Goal: Feedback & Contribution: Submit feedback/report problem

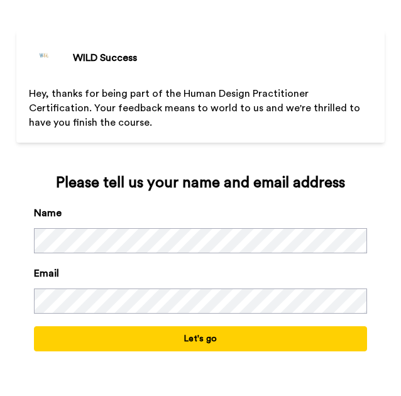
click at [112, 341] on button "Let's go" at bounding box center [201, 338] width 334 height 25
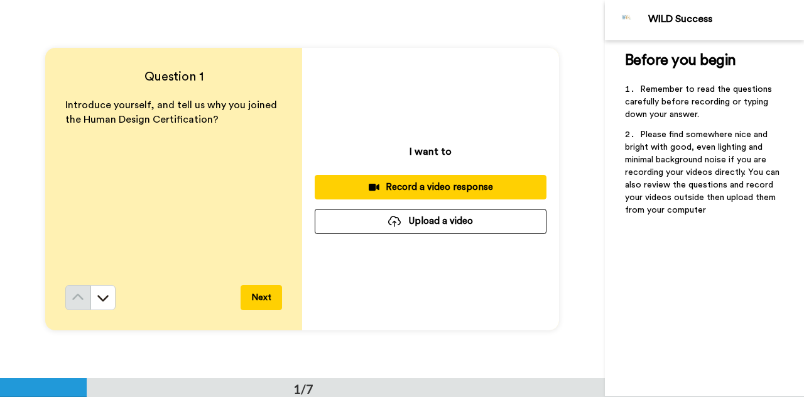
click at [344, 182] on div "Record a video response" at bounding box center [431, 186] width 212 height 13
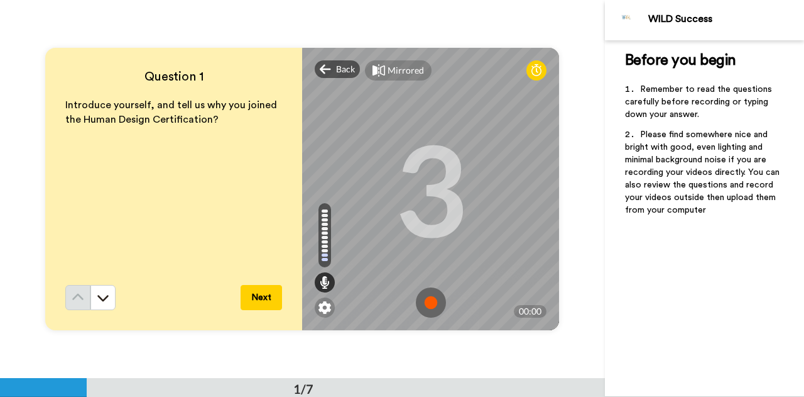
click at [252, 296] on button "Next" at bounding box center [261, 297] width 41 height 25
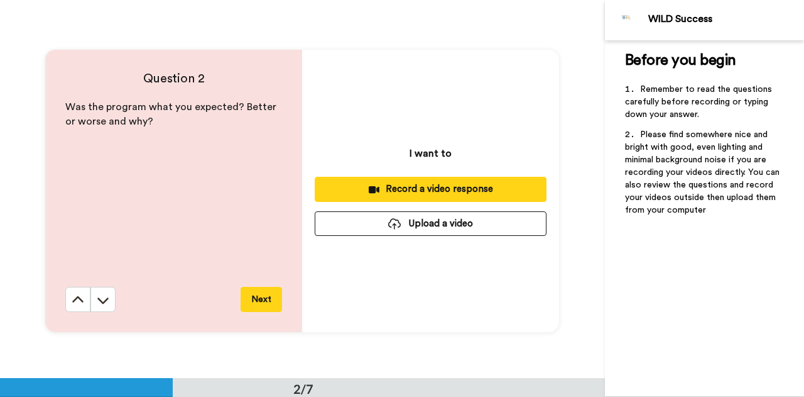
scroll to position [378, 0]
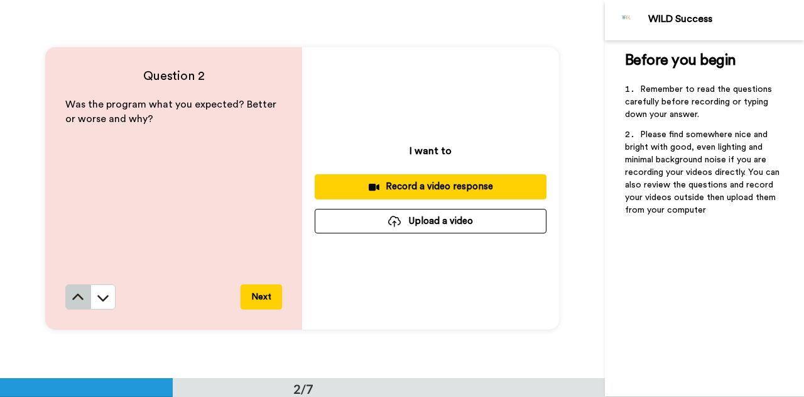
click at [79, 291] on icon at bounding box center [78, 297] width 13 height 13
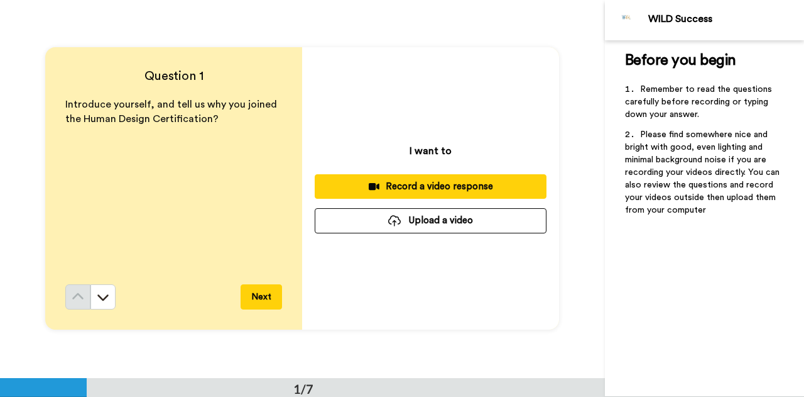
scroll to position [0, 0]
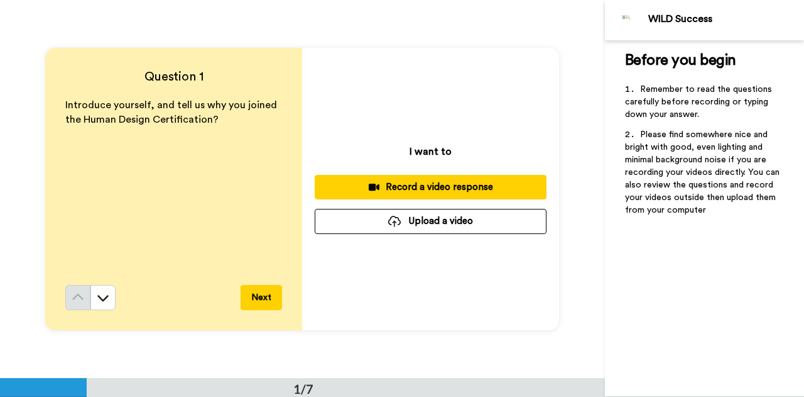
click at [329, 178] on button "Record a video response" at bounding box center [431, 187] width 232 height 25
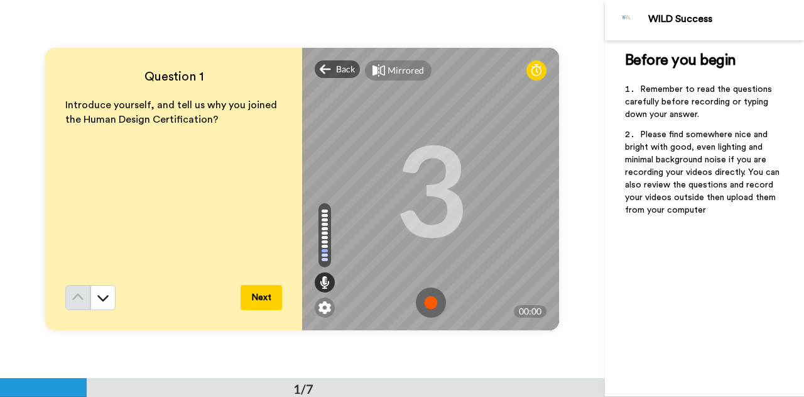
click at [400, 299] on img at bounding box center [431, 302] width 30 height 30
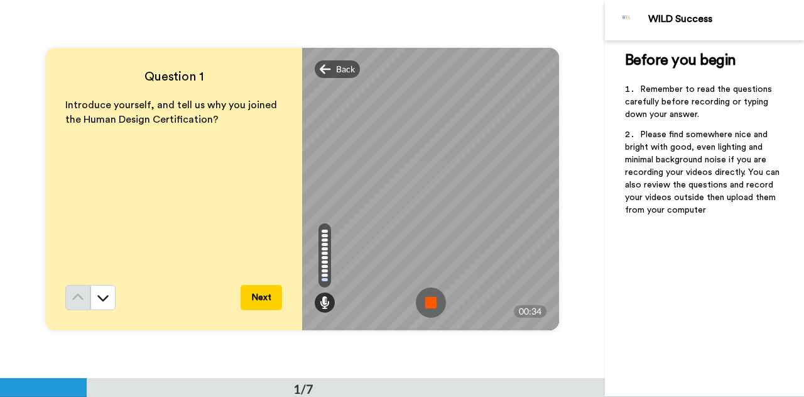
click at [255, 295] on button "Next" at bounding box center [261, 297] width 41 height 25
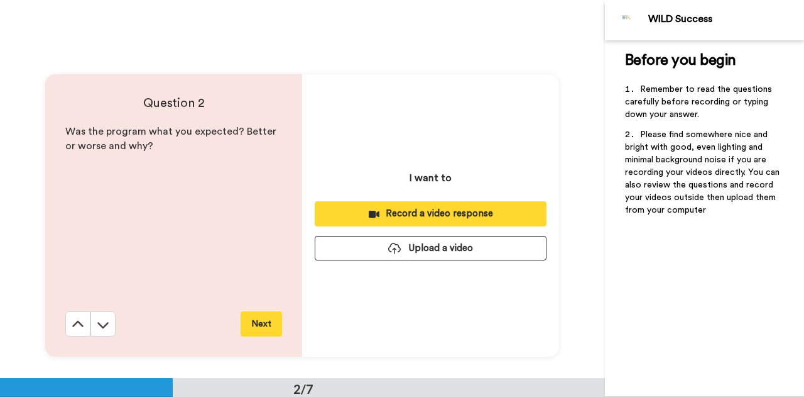
scroll to position [378, 0]
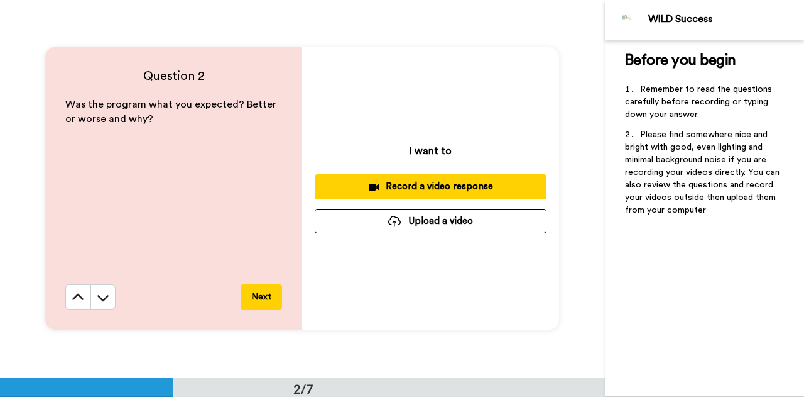
click at [400, 182] on div "Record a video response" at bounding box center [431, 186] width 212 height 13
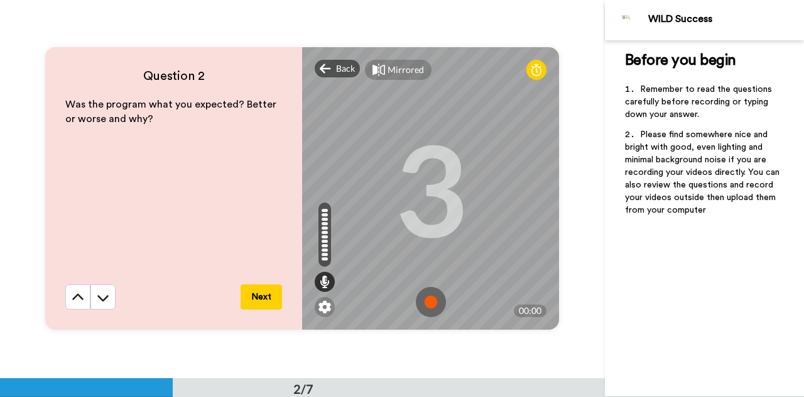
click at [400, 294] on img at bounding box center [431, 302] width 30 height 30
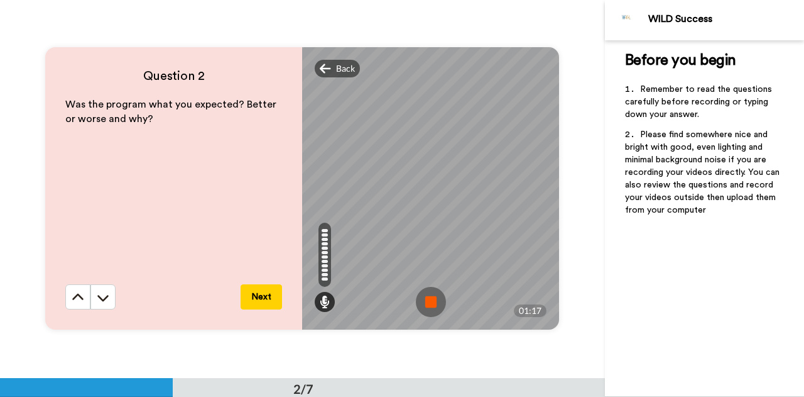
click at [260, 297] on button "Next" at bounding box center [261, 296] width 41 height 25
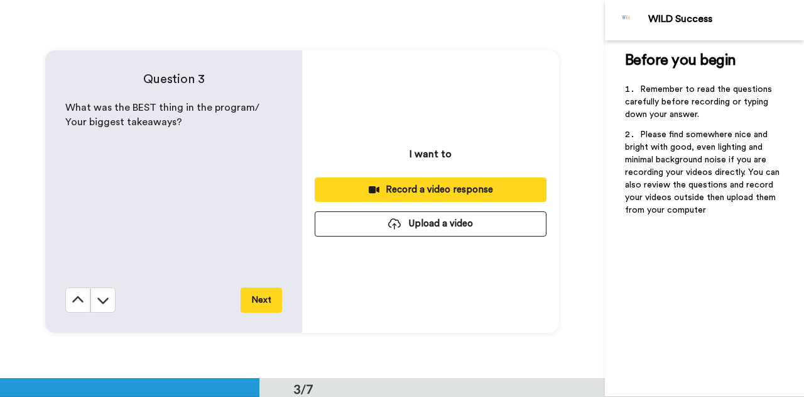
scroll to position [755, 0]
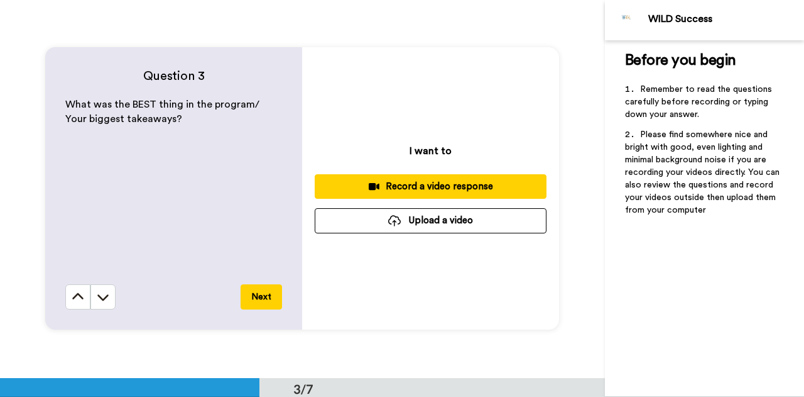
click at [260, 297] on button "Next" at bounding box center [261, 296] width 41 height 25
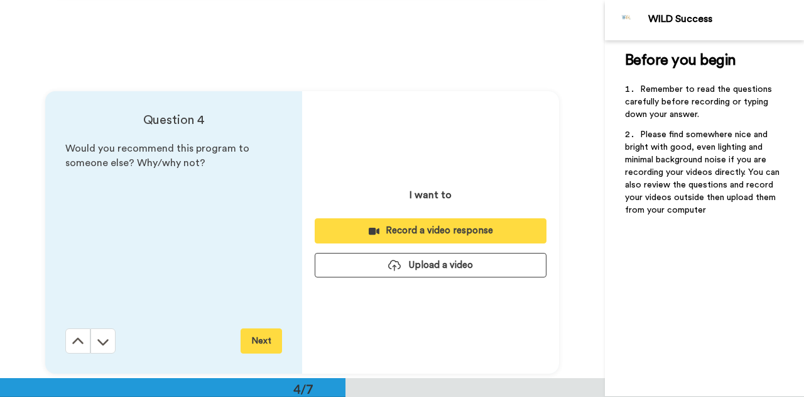
scroll to position [1133, 0]
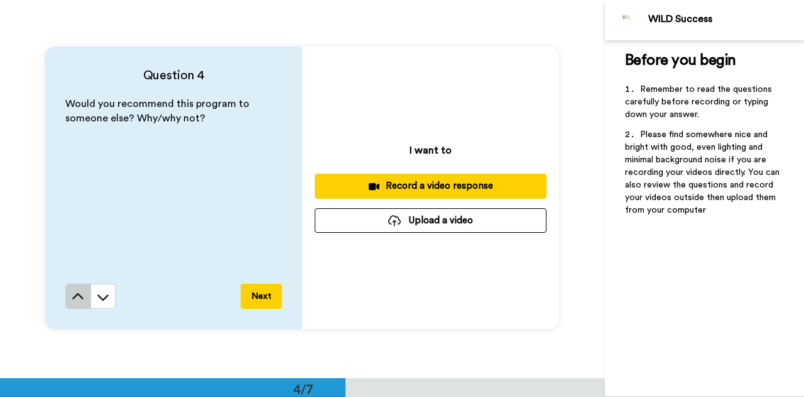
click at [73, 297] on icon at bounding box center [78, 296] width 11 height 6
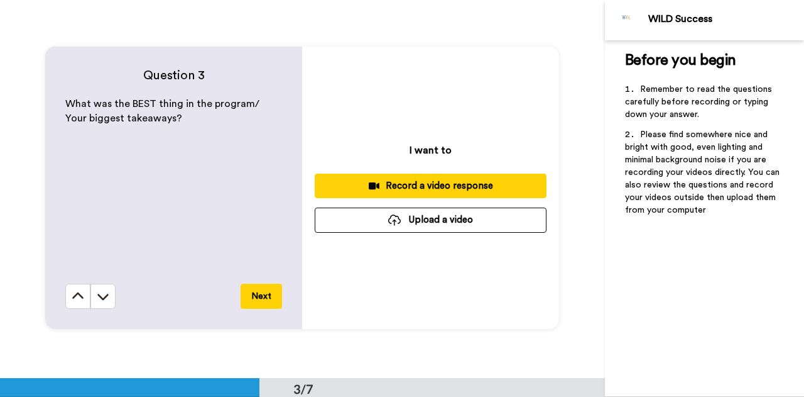
scroll to position [755, 0]
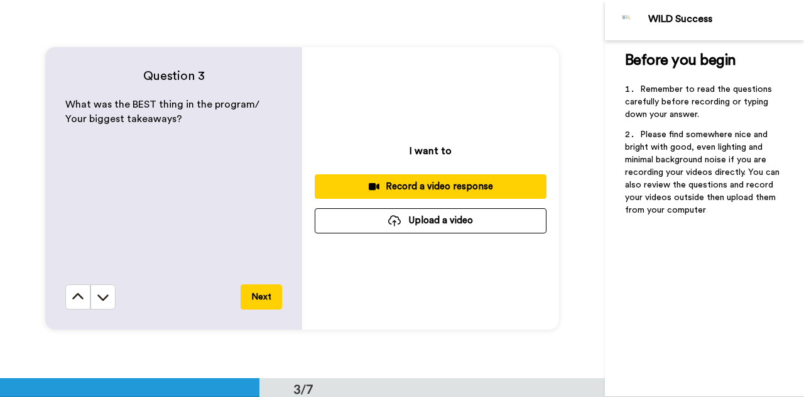
click at [344, 180] on div "Record a video response" at bounding box center [431, 186] width 212 height 13
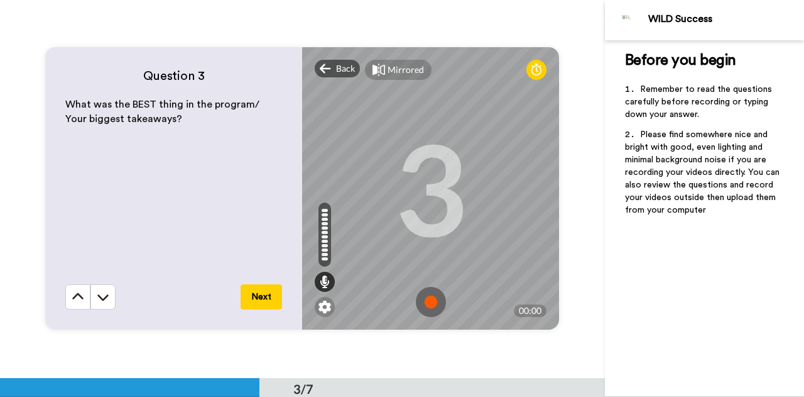
click at [400, 298] on img at bounding box center [431, 302] width 30 height 30
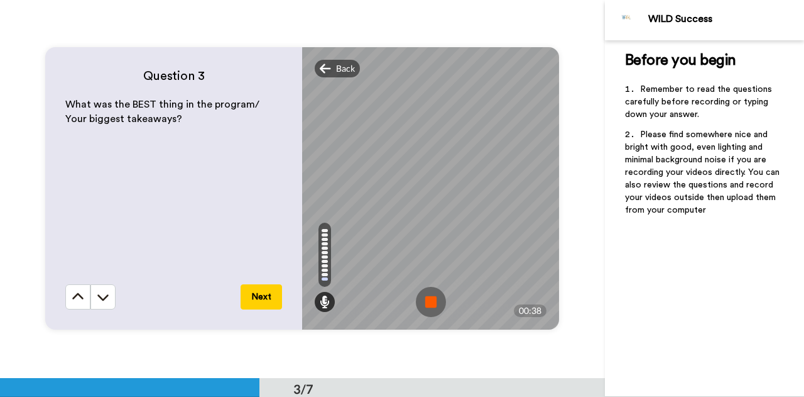
click at [258, 293] on button "Next" at bounding box center [261, 296] width 41 height 25
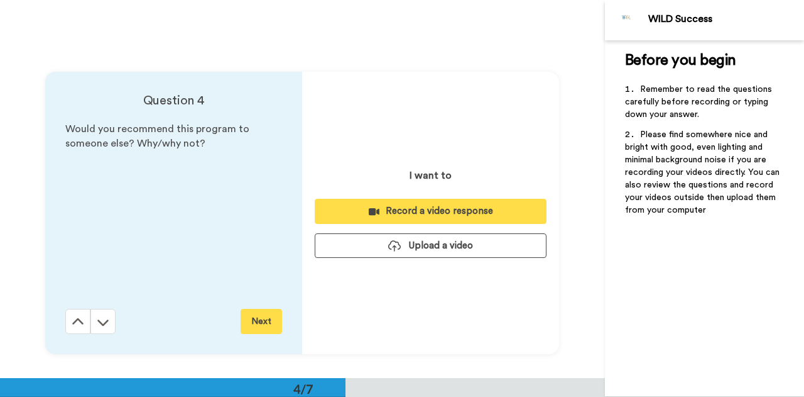
scroll to position [1133, 0]
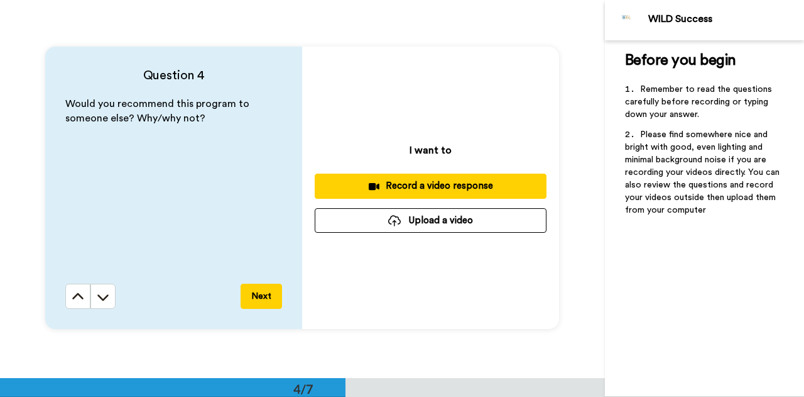
click at [342, 183] on div "Record a video response" at bounding box center [431, 185] width 212 height 13
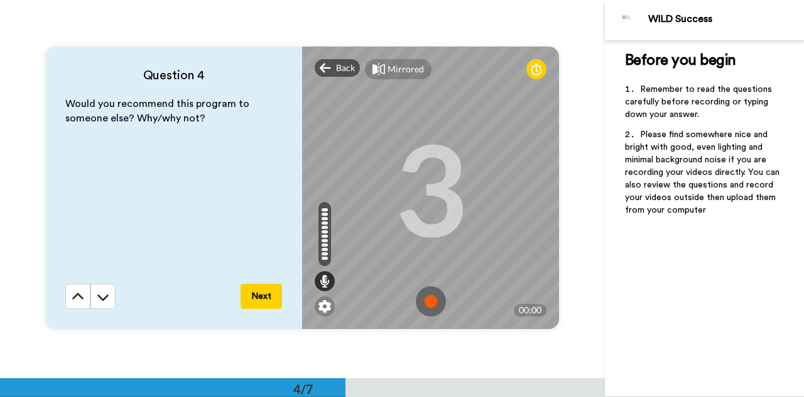
click at [400, 302] on img at bounding box center [431, 301] width 30 height 30
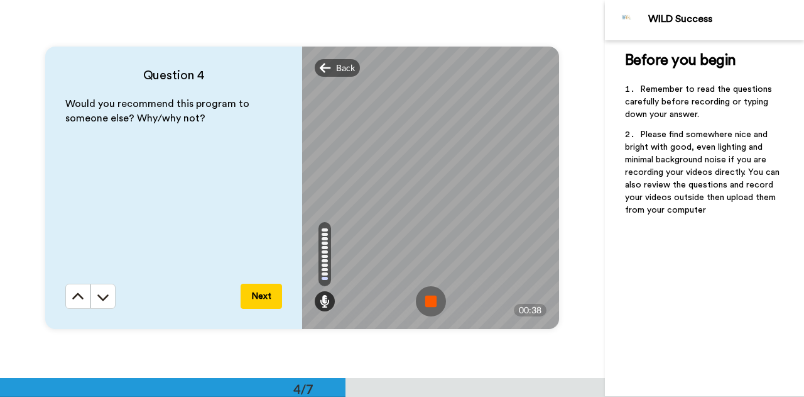
click at [261, 296] on button "Next" at bounding box center [261, 295] width 41 height 25
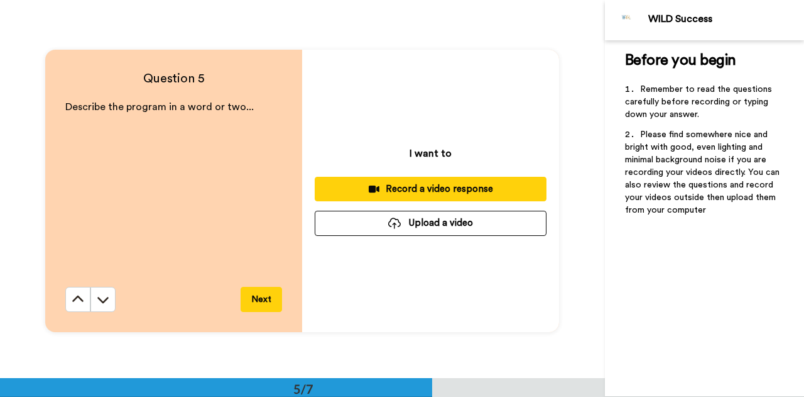
scroll to position [1511, 0]
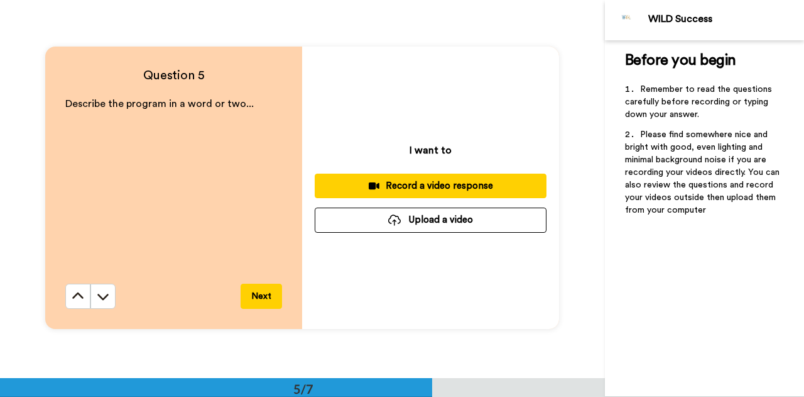
click at [349, 186] on div "Record a video response" at bounding box center [431, 185] width 212 height 13
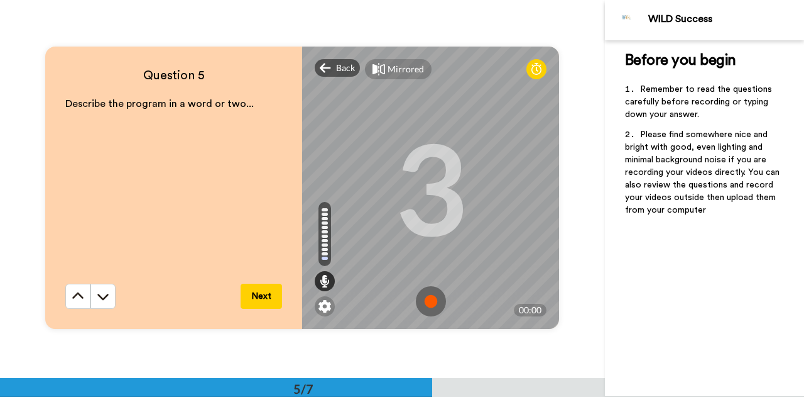
click at [265, 302] on button "Next" at bounding box center [261, 295] width 41 height 25
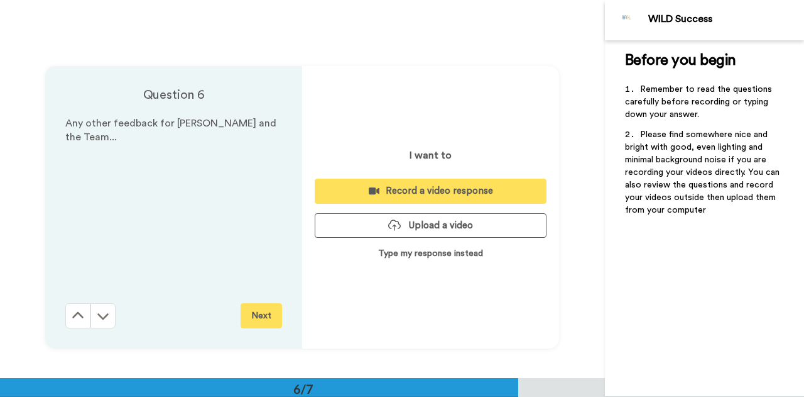
scroll to position [1889, 0]
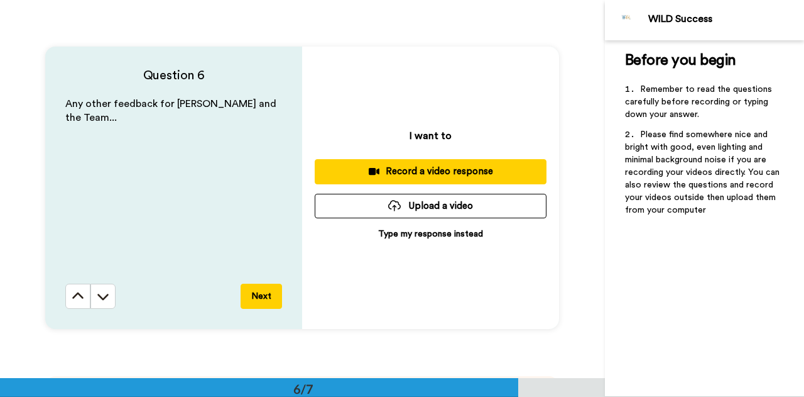
click at [347, 169] on div "Record a video response" at bounding box center [431, 171] width 212 height 13
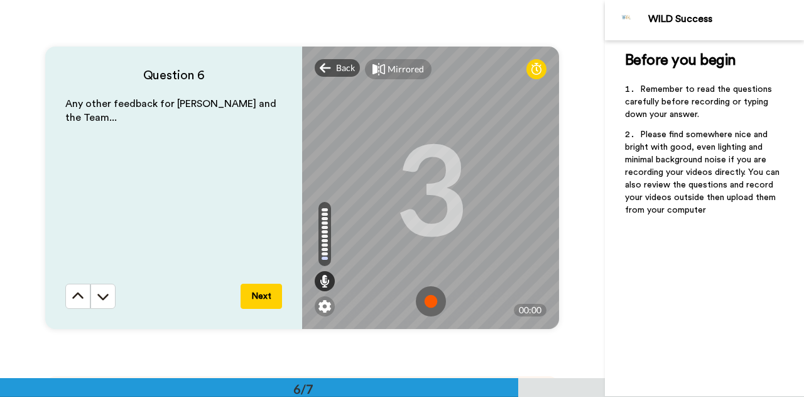
click at [261, 294] on button "Next" at bounding box center [261, 295] width 41 height 25
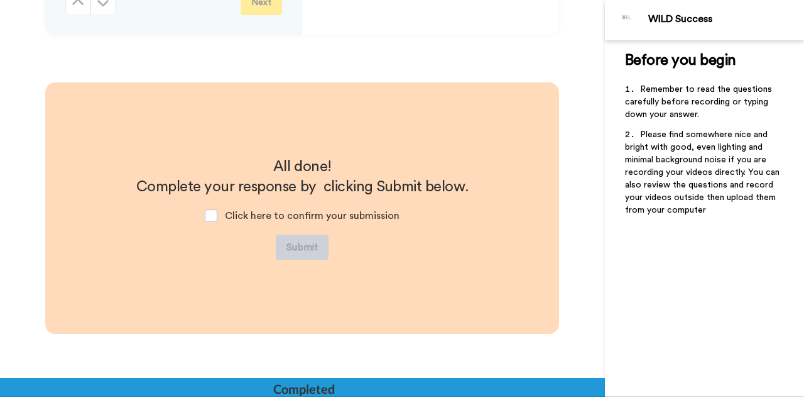
scroll to position [2203, 0]
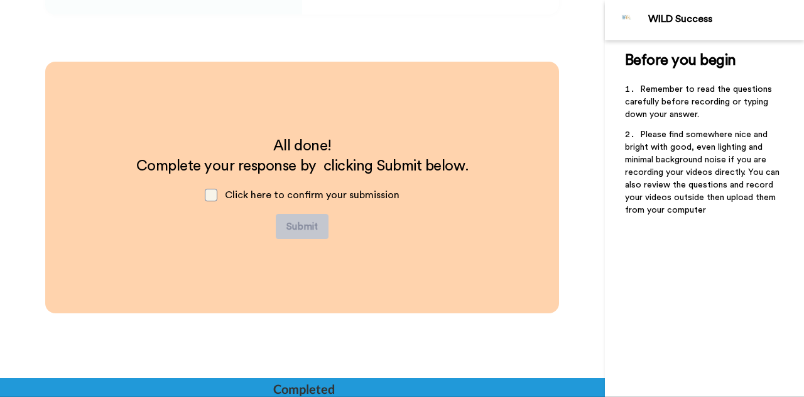
click at [209, 195] on span at bounding box center [211, 195] width 13 height 13
click at [292, 220] on button "Submit" at bounding box center [302, 226] width 53 height 25
